Goal: Information Seeking & Learning: Learn about a topic

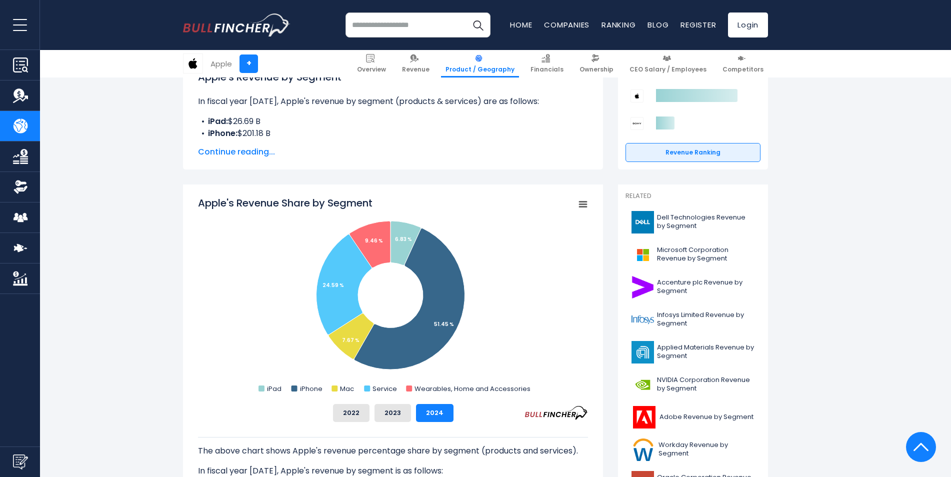
scroll to position [166, 0]
click at [352, 411] on button "2022" at bounding box center [351, 412] width 36 height 18
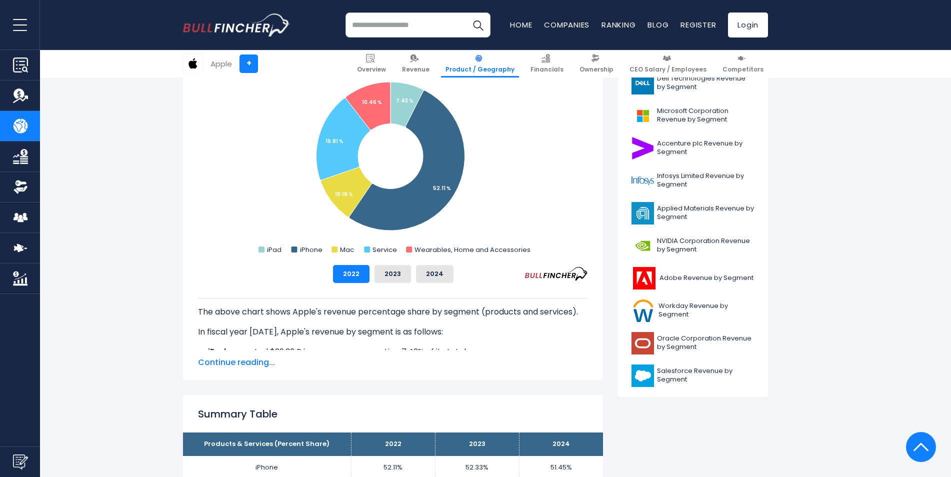
scroll to position [307, 0]
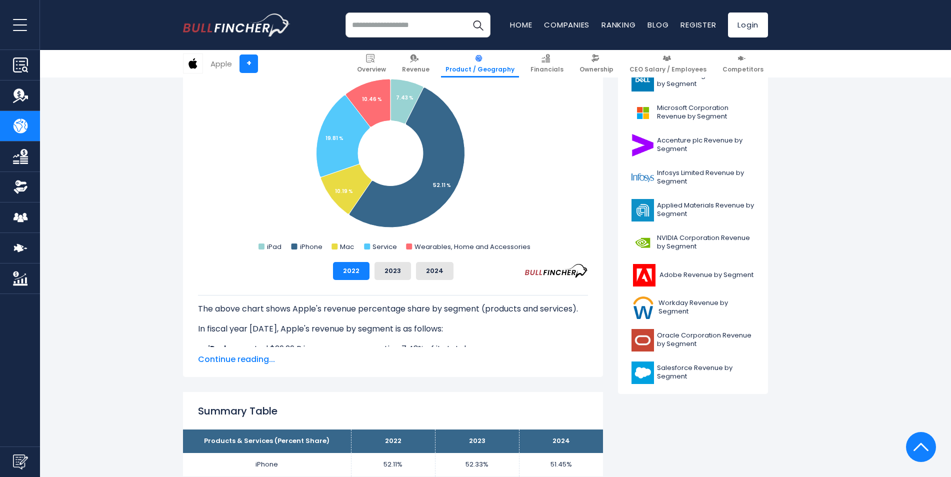
click at [229, 357] on span "Continue reading..." at bounding box center [393, 359] width 390 height 12
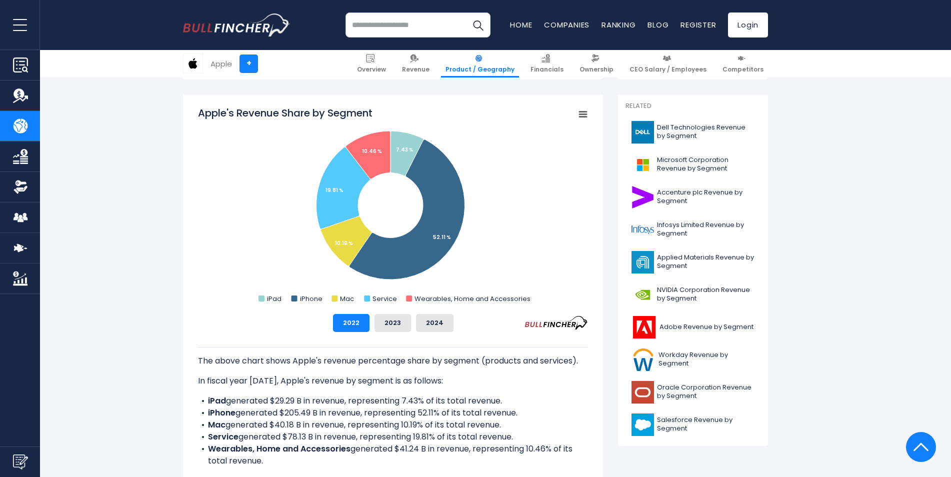
scroll to position [214, 0]
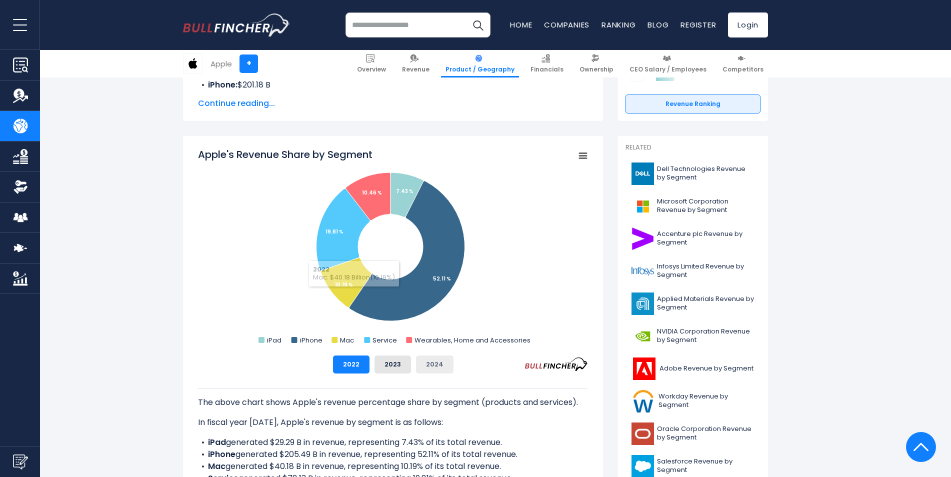
click at [430, 363] on button "2024" at bounding box center [434, 364] width 37 height 18
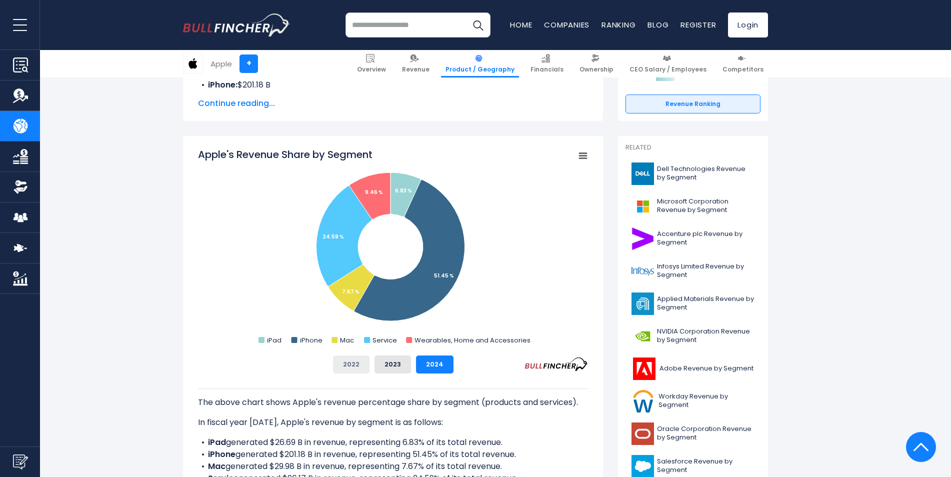
click at [343, 362] on button "2022" at bounding box center [351, 364] width 36 height 18
click at [430, 363] on button "2024" at bounding box center [434, 364] width 37 height 18
click at [346, 372] on button "2022" at bounding box center [351, 364] width 36 height 18
click at [425, 360] on button "2024" at bounding box center [434, 364] width 37 height 18
